Goal: Task Accomplishment & Management: Use online tool/utility

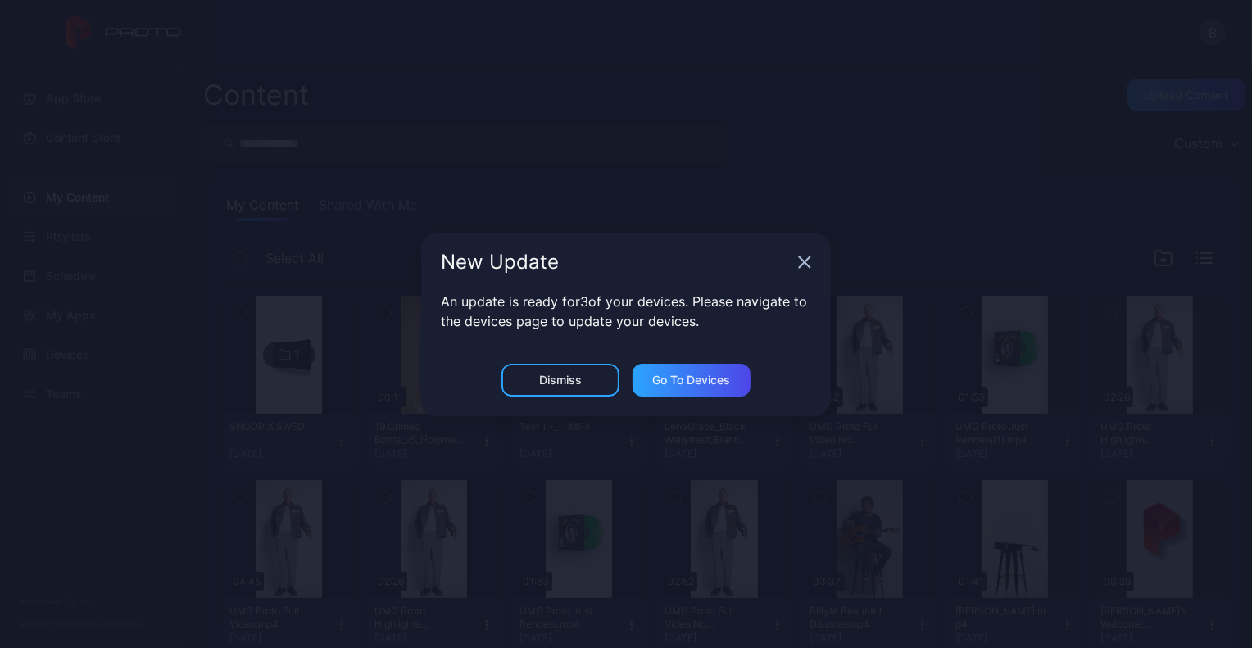
click at [592, 383] on div "Dismiss" at bounding box center [560, 380] width 118 height 33
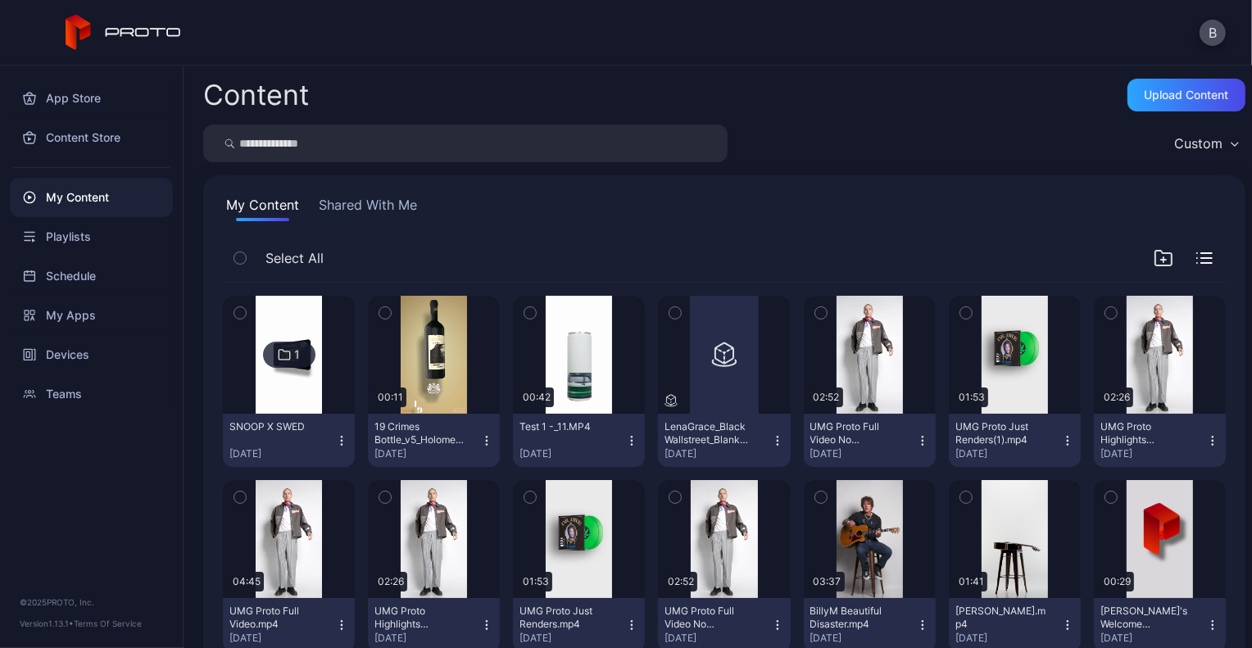
click at [396, 202] on button "Shared With Me" at bounding box center [367, 208] width 105 height 26
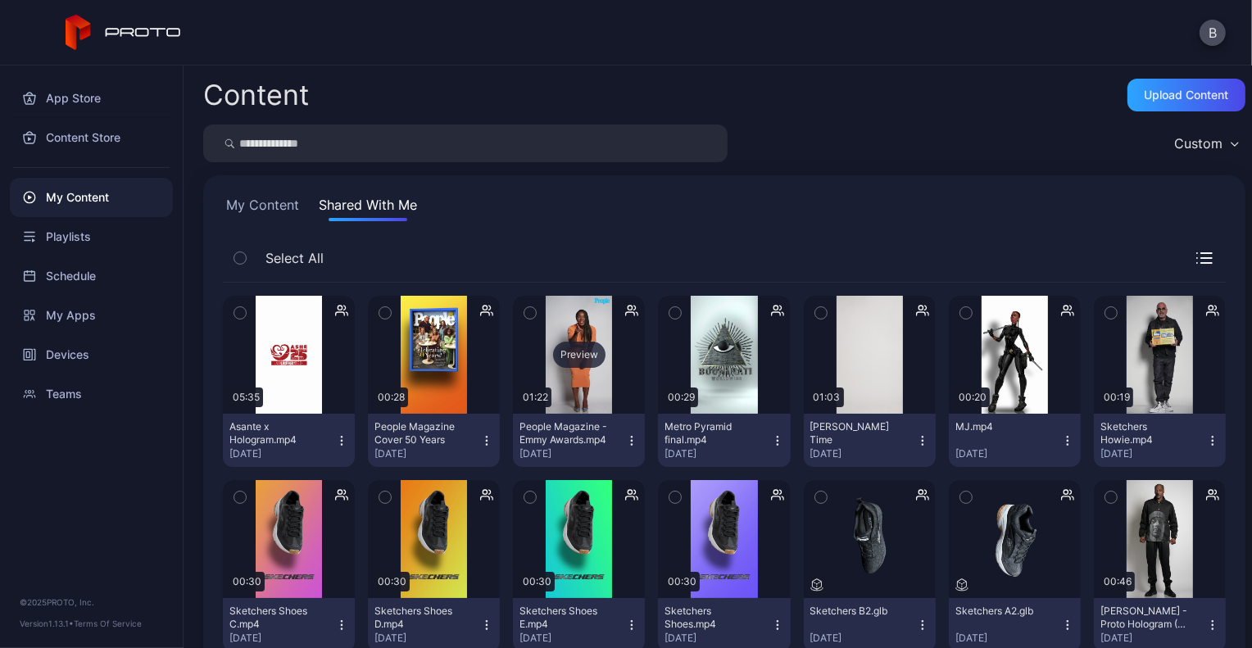
click at [569, 373] on div "Preview" at bounding box center [579, 355] width 132 height 118
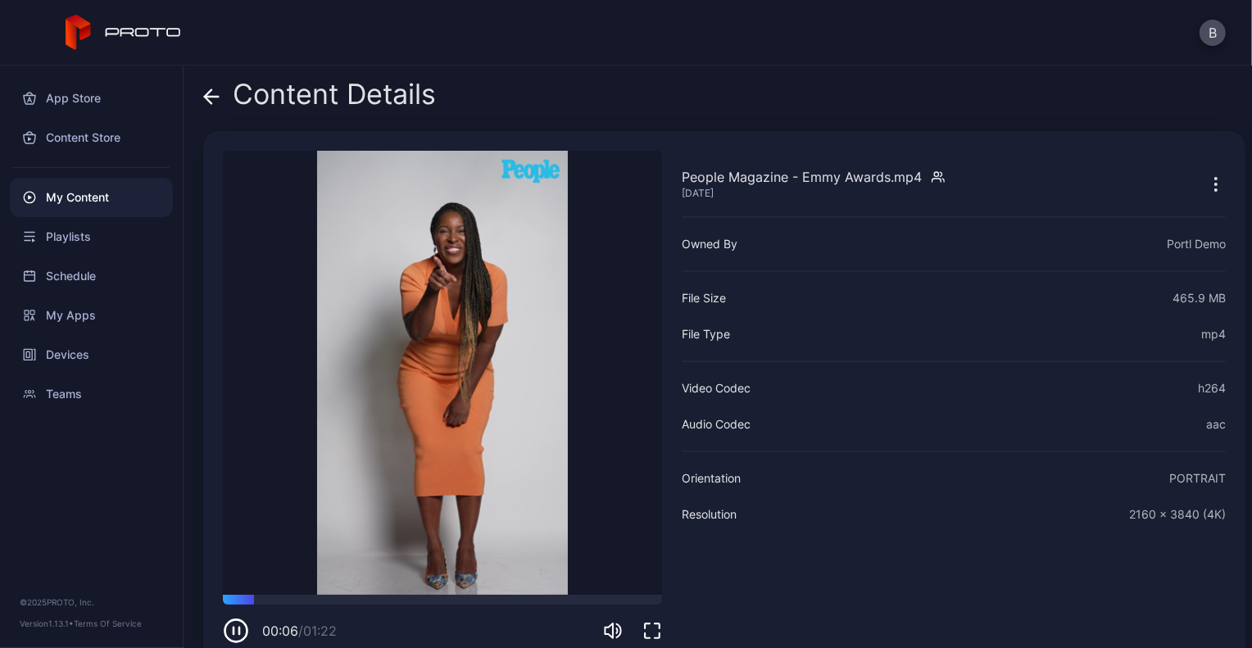
click at [1215, 178] on icon "button" at bounding box center [1216, 179] width 2 height 2
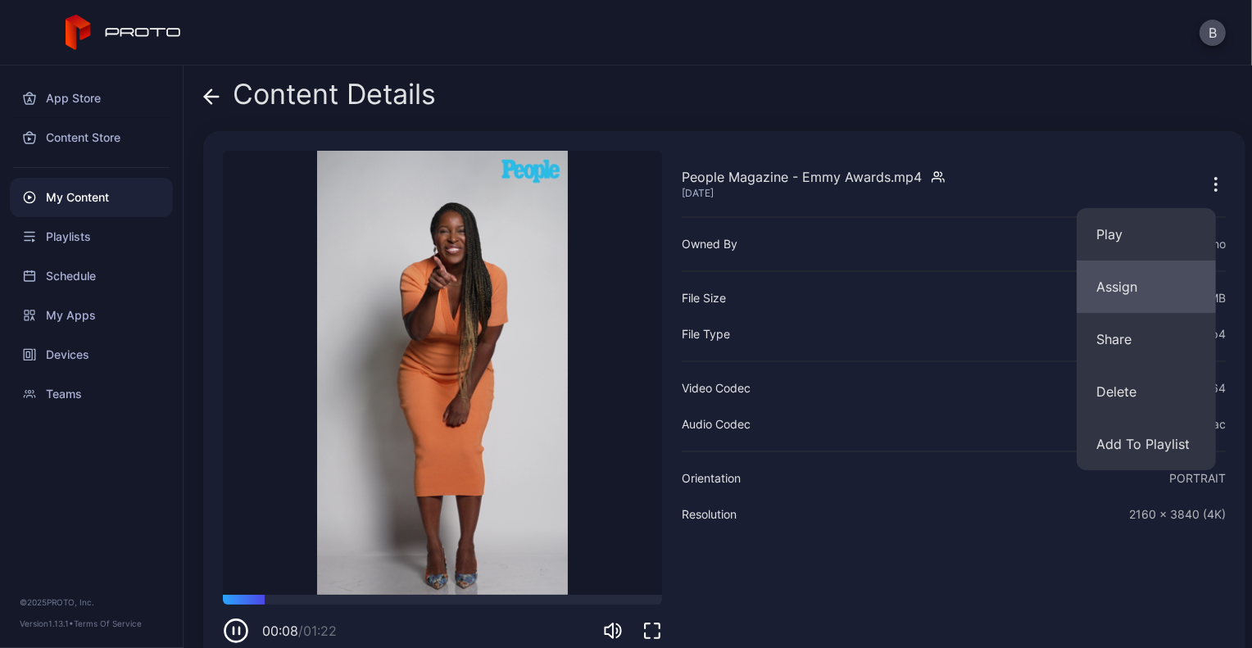
click at [1143, 279] on button "Assign" at bounding box center [1146, 287] width 139 height 52
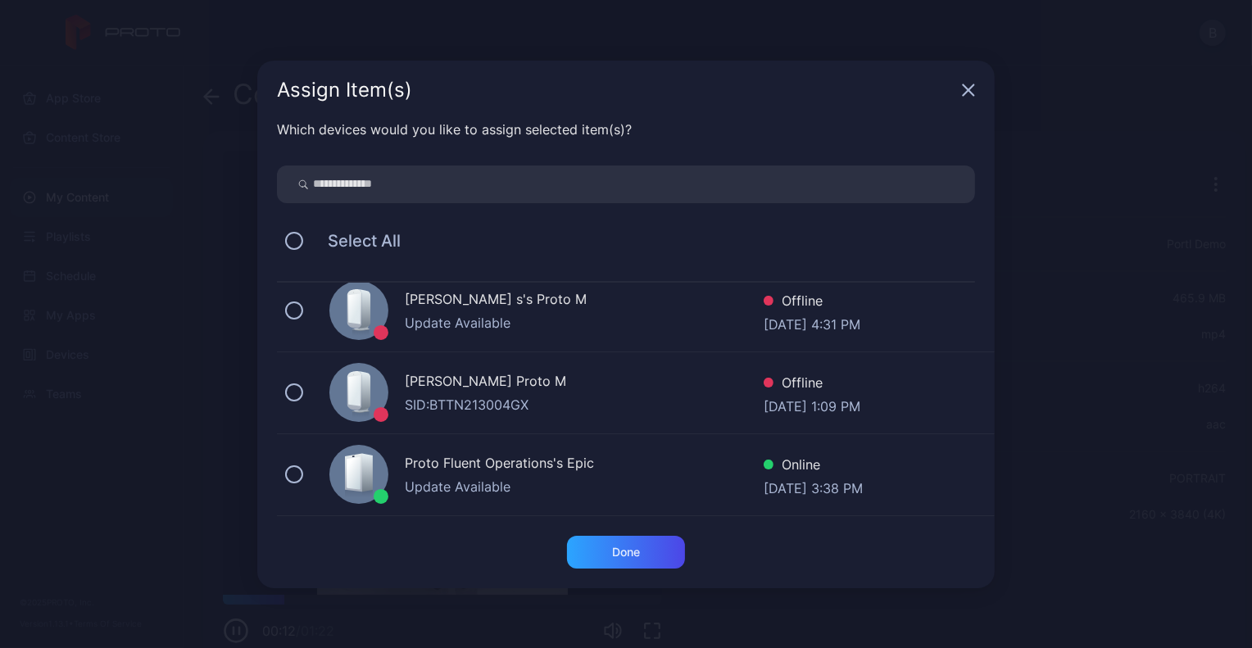
scroll to position [176, 0]
click at [293, 470] on button at bounding box center [294, 474] width 18 height 18
click at [609, 549] on div "Done" at bounding box center [626, 552] width 118 height 33
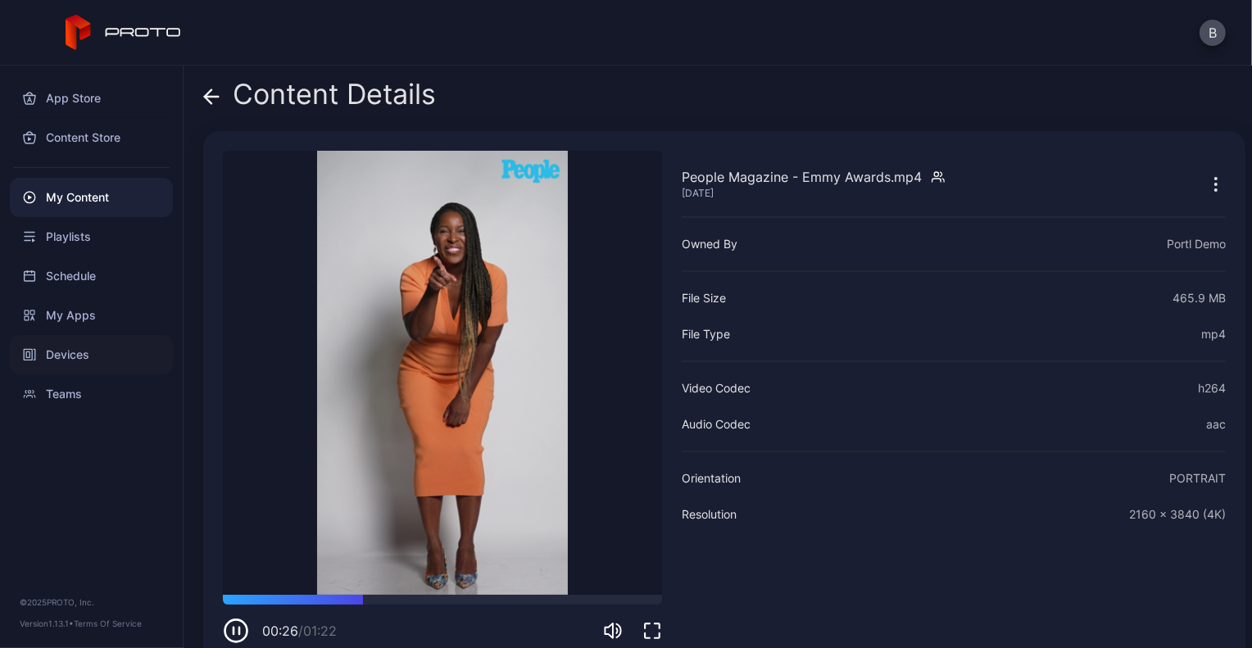
click at [93, 347] on div "Devices" at bounding box center [91, 354] width 163 height 39
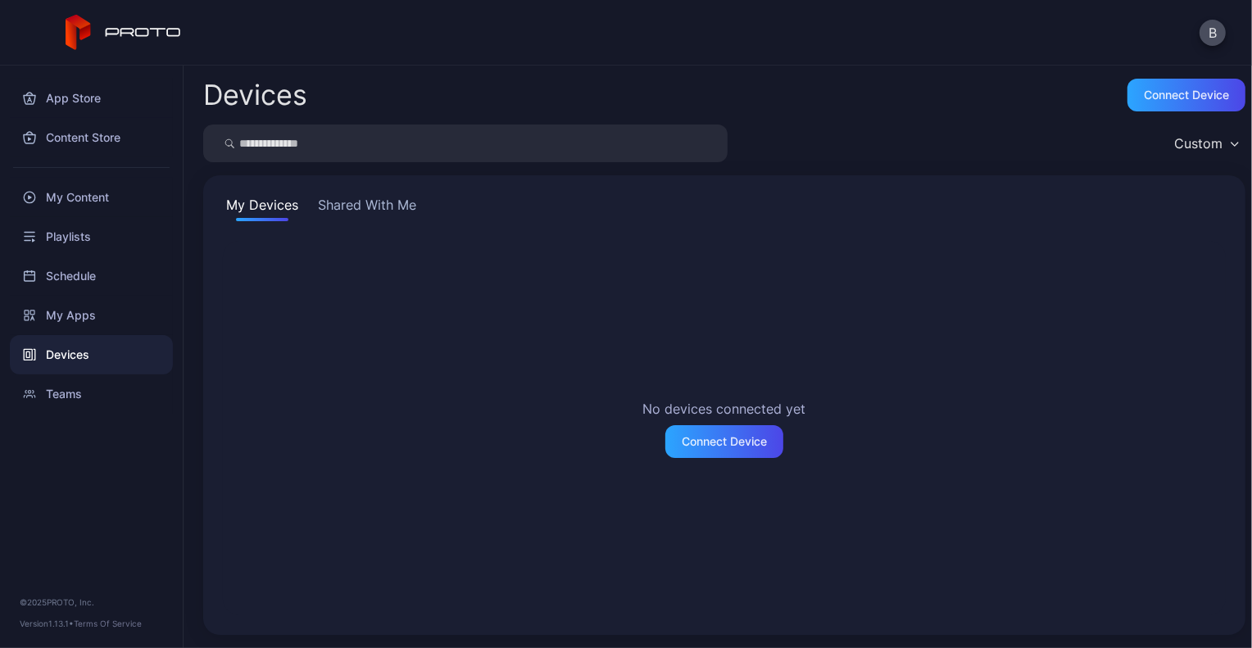
click at [361, 212] on button "Shared With Me" at bounding box center [367, 208] width 105 height 26
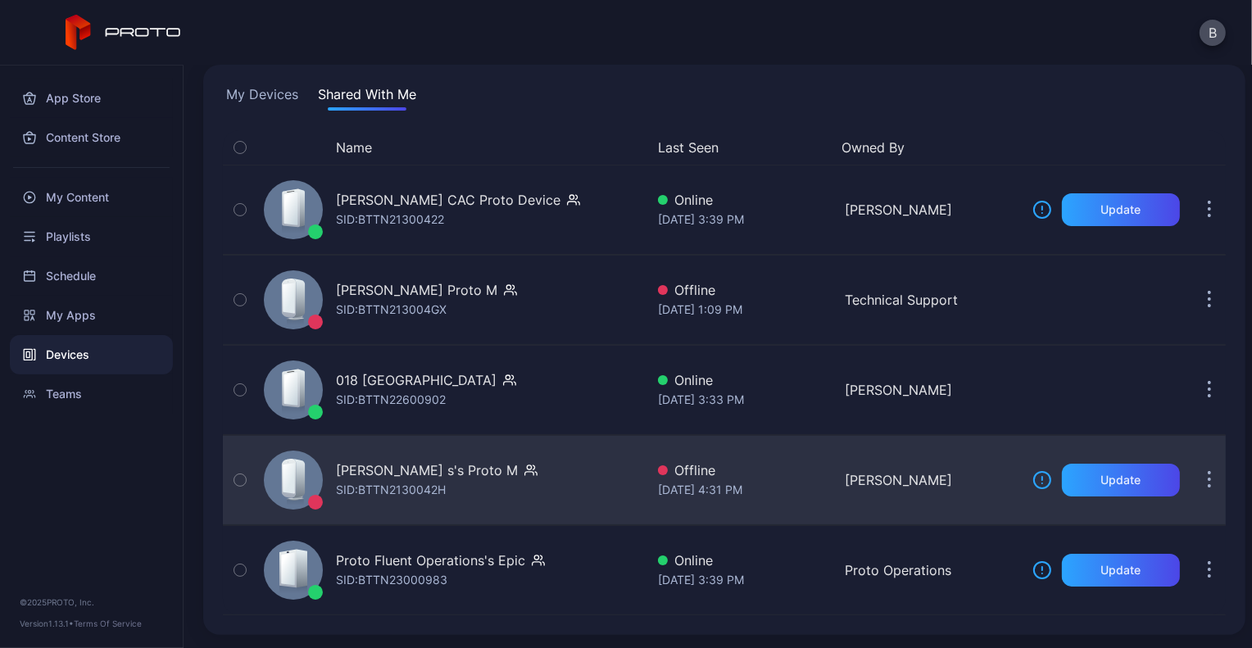
scroll to position [111, 0]
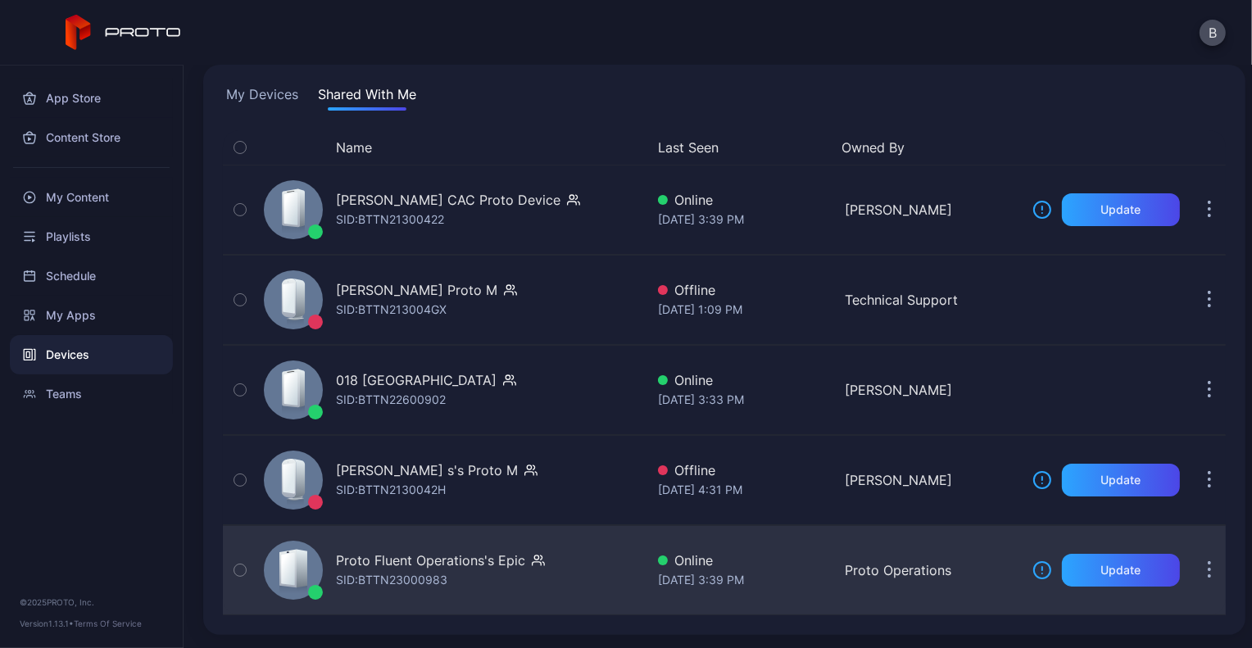
click at [518, 559] on div "Proto Fluent Operations's Epic" at bounding box center [430, 561] width 189 height 20
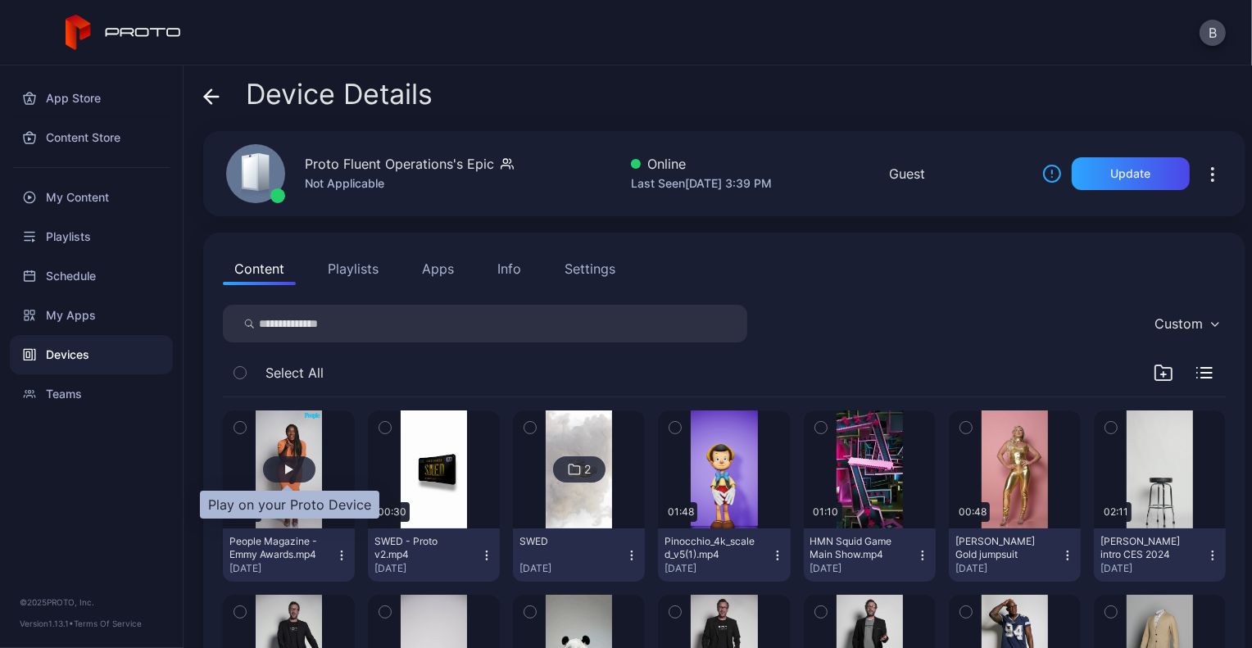
click at [280, 465] on div "button" at bounding box center [289, 469] width 52 height 26
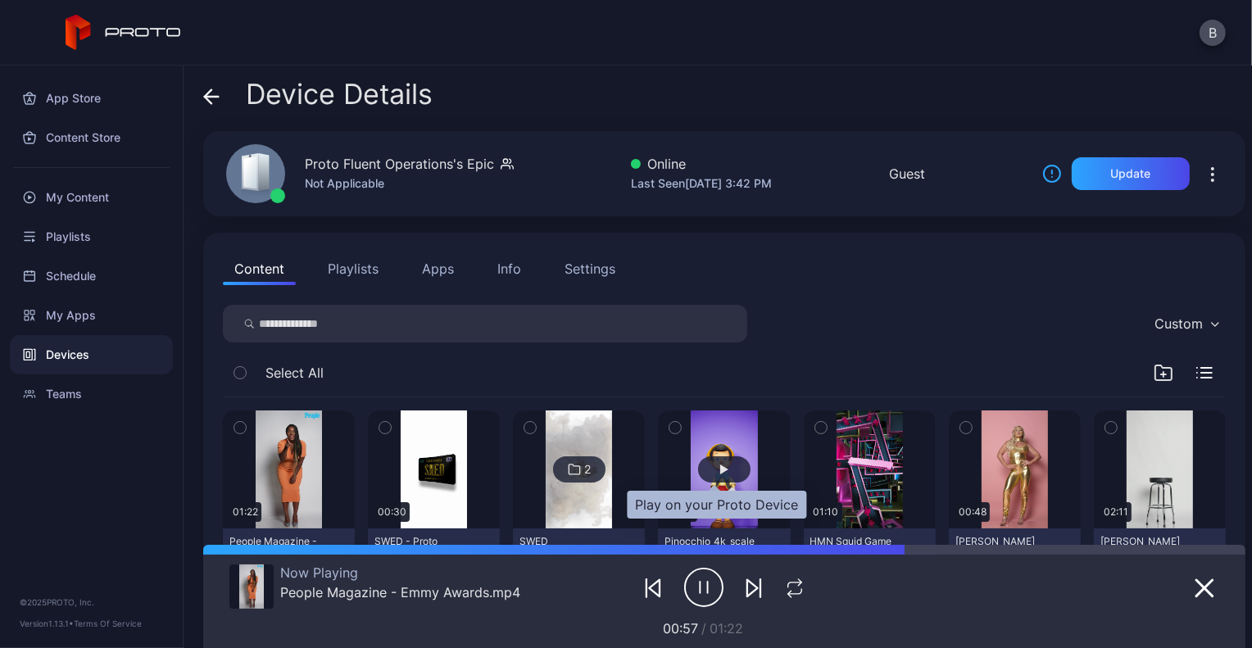
click at [709, 471] on div "button" at bounding box center [724, 469] width 52 height 26
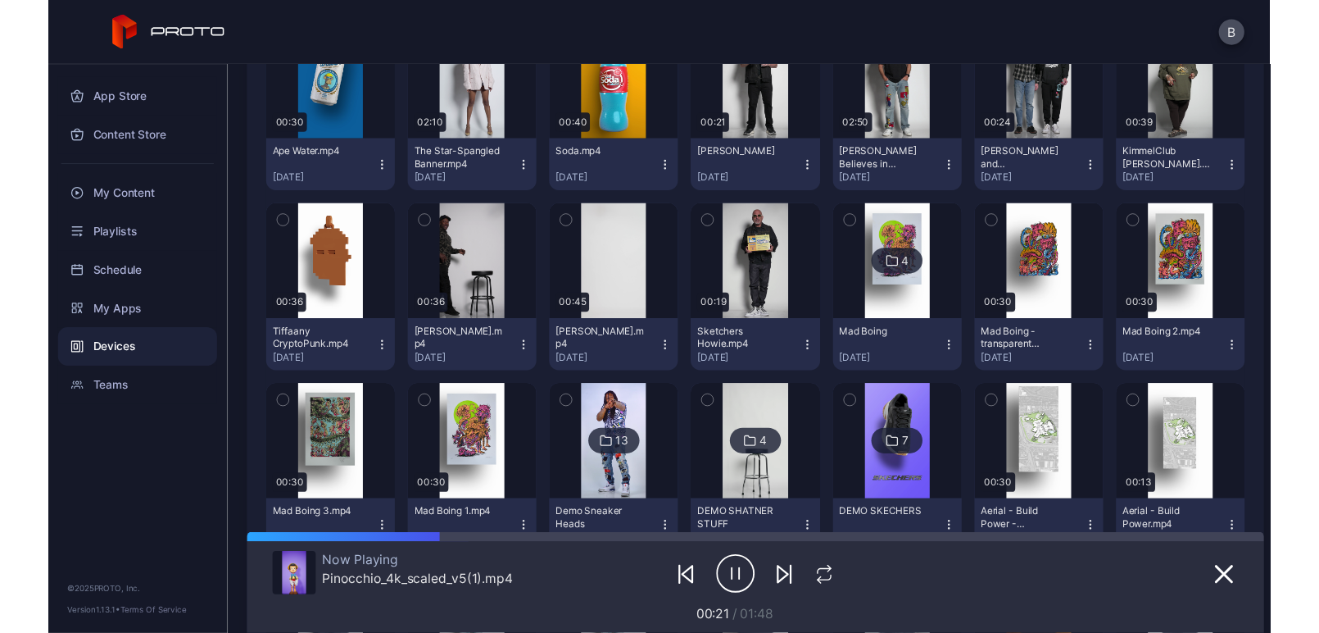
scroll to position [756, 0]
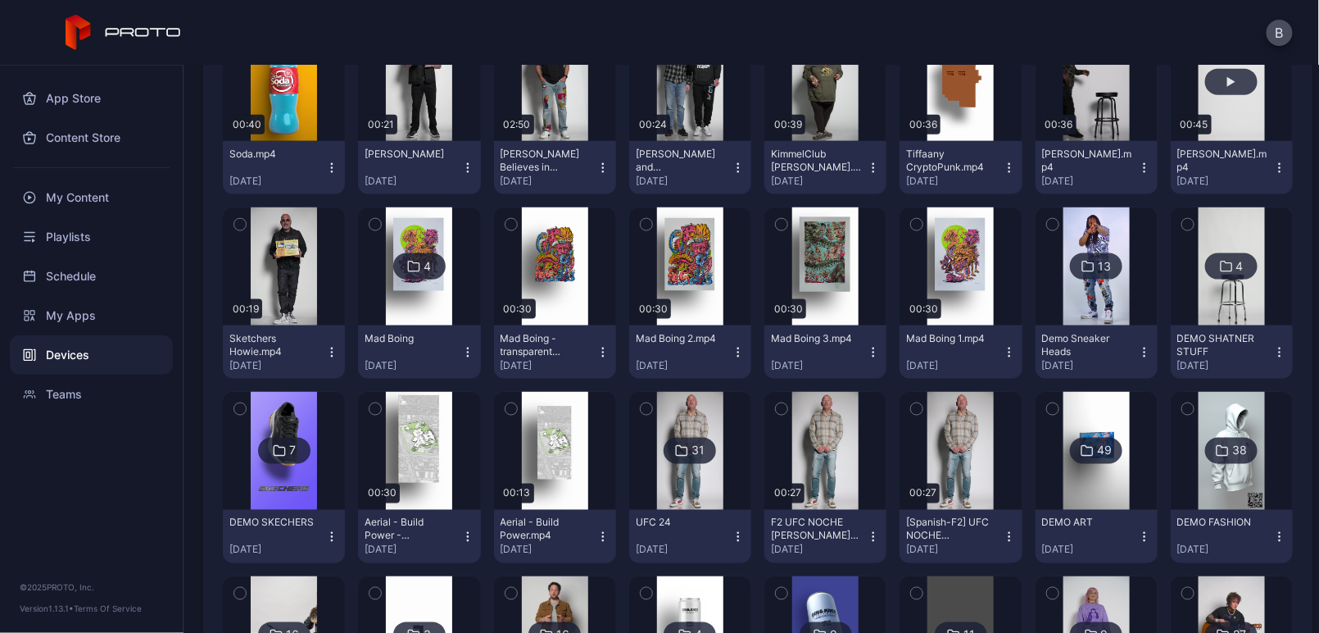
click at [856, 0] on html "B App Store Content Store My Content Playlists Schedule My Apps Devices Teams ©…" at bounding box center [659, 316] width 1319 height 633
